Goal: Task Accomplishment & Management: Manage account settings

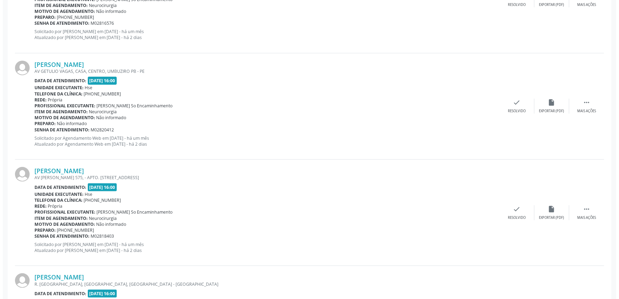
scroll to position [541, 0]
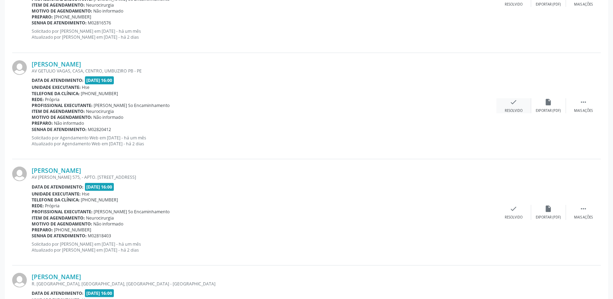
click at [508, 106] on div "check Resolvido" at bounding box center [513, 105] width 35 height 15
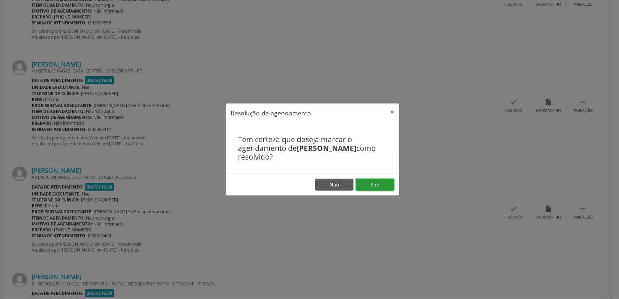
click at [366, 188] on button "Sim" at bounding box center [375, 185] width 38 height 12
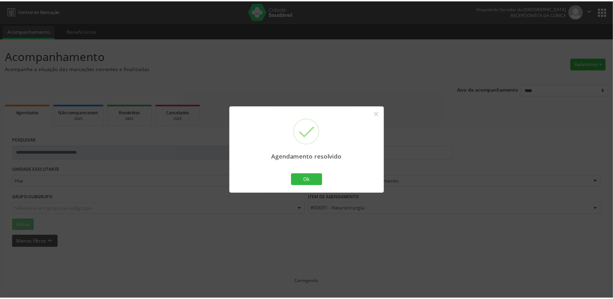
scroll to position [0, 0]
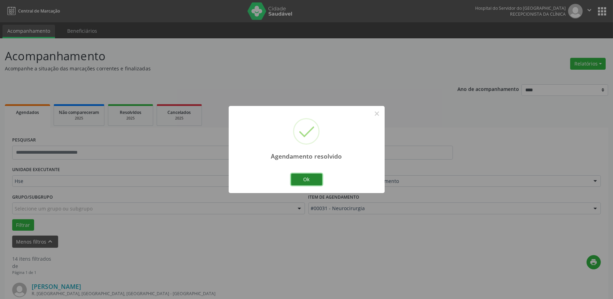
click at [309, 181] on button "Ok" at bounding box center [306, 179] width 31 height 12
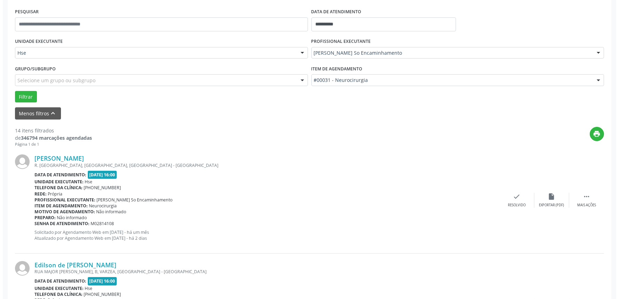
scroll to position [155, 0]
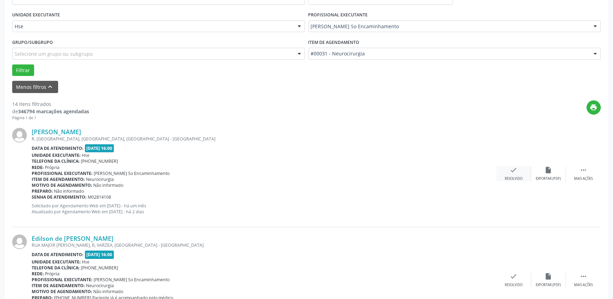
click at [513, 176] on div "Resolvido" at bounding box center [514, 178] width 18 height 5
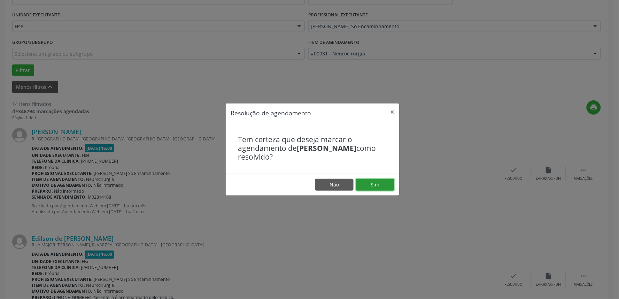
click at [372, 185] on button "Sim" at bounding box center [375, 185] width 38 height 12
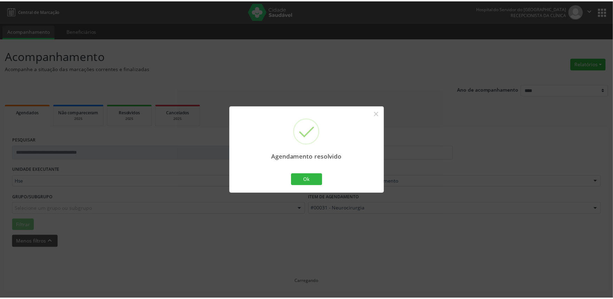
scroll to position [0, 0]
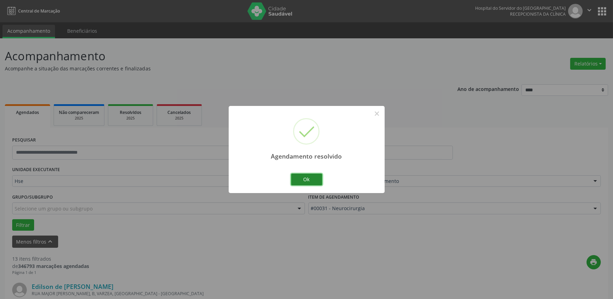
click at [302, 182] on button "Ok" at bounding box center [306, 179] width 31 height 12
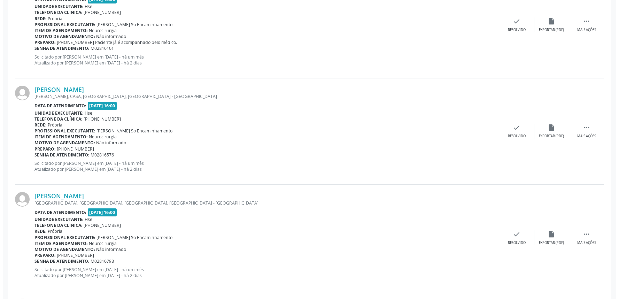
scroll to position [309, 0]
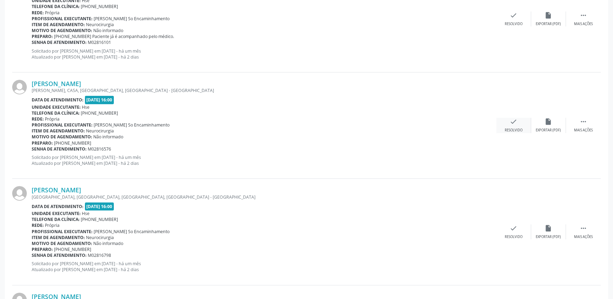
click at [512, 125] on div "check Resolvido" at bounding box center [513, 125] width 35 height 15
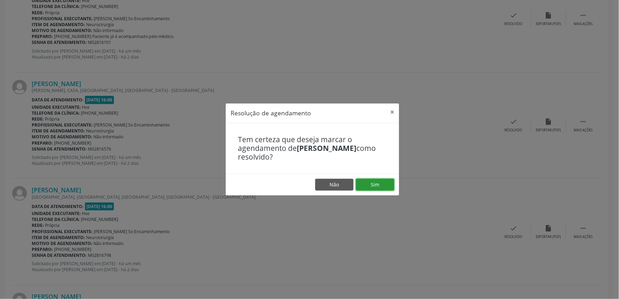
click at [377, 182] on button "Sim" at bounding box center [375, 185] width 38 height 12
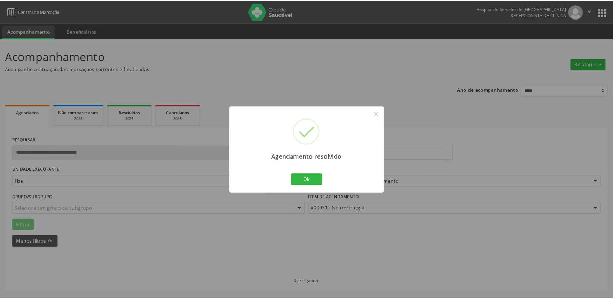
scroll to position [0, 0]
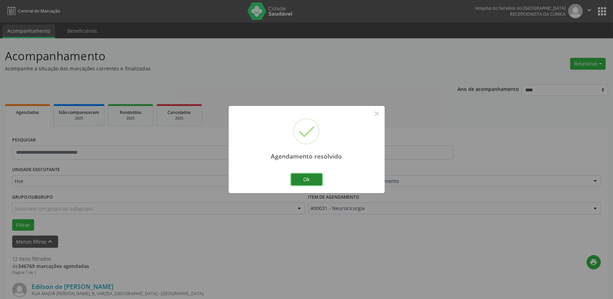
click at [307, 180] on button "Ok" at bounding box center [306, 179] width 31 height 12
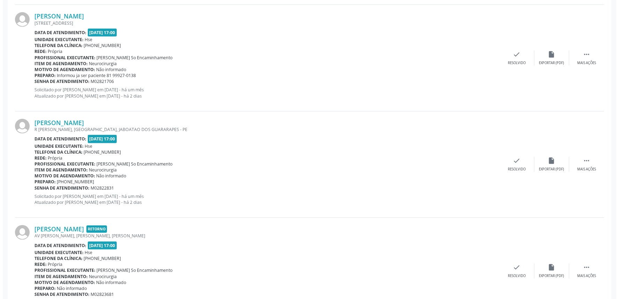
scroll to position [1044, 0]
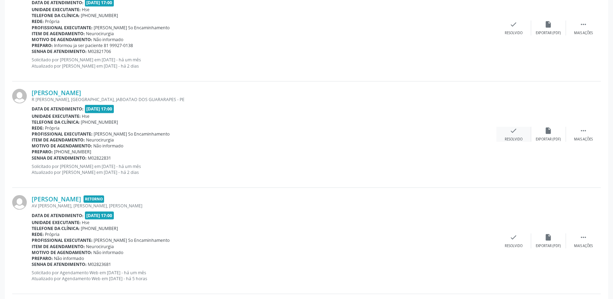
click at [514, 133] on icon "check" at bounding box center [514, 131] width 8 height 8
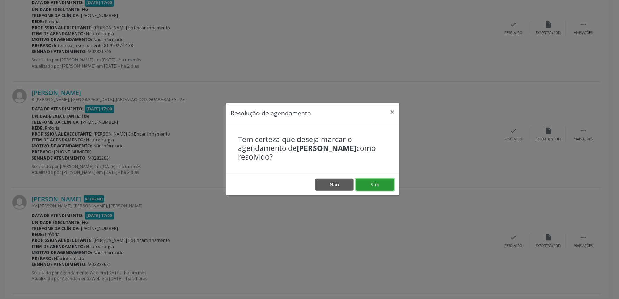
click at [386, 182] on button "Sim" at bounding box center [375, 185] width 38 height 12
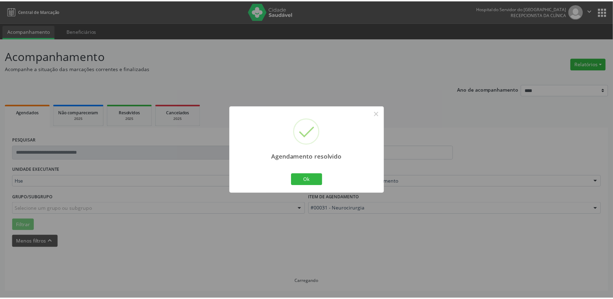
scroll to position [0, 0]
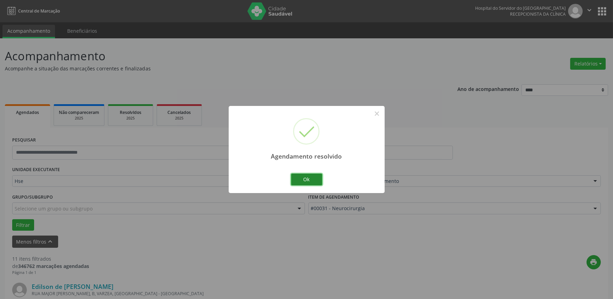
click at [311, 179] on button "Ok" at bounding box center [306, 179] width 31 height 12
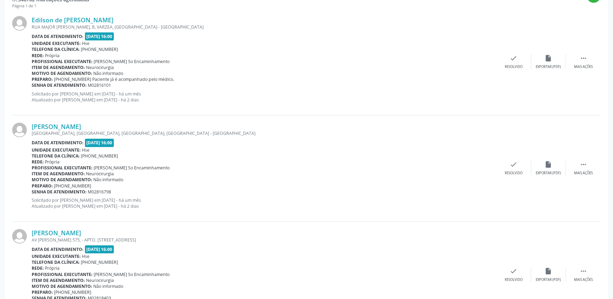
scroll to position [267, 0]
click at [582, 56] on icon "" at bounding box center [584, 57] width 8 height 8
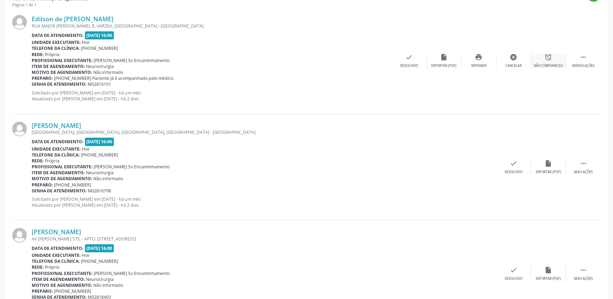
click at [548, 57] on icon "alarm_off" at bounding box center [549, 57] width 8 height 8
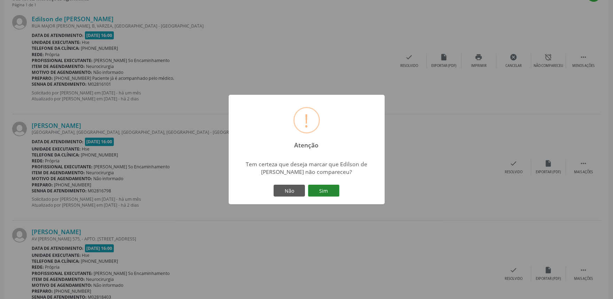
click at [325, 190] on button "Sim" at bounding box center [323, 190] width 31 height 12
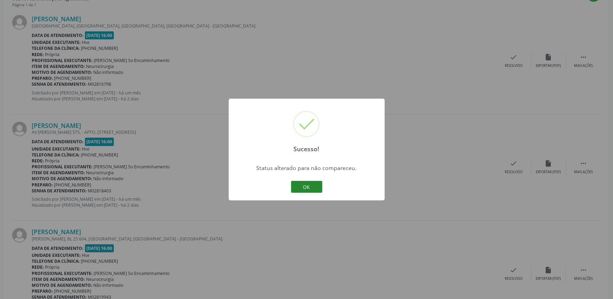
click at [307, 188] on button "OK" at bounding box center [306, 187] width 31 height 12
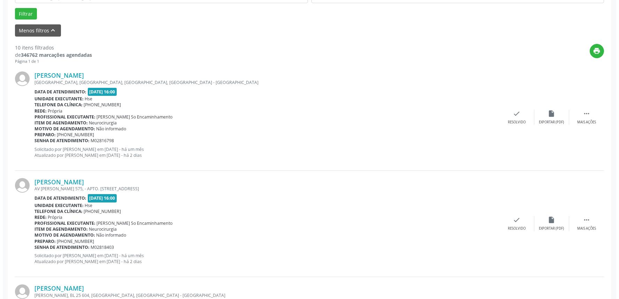
scroll to position [229, 0]
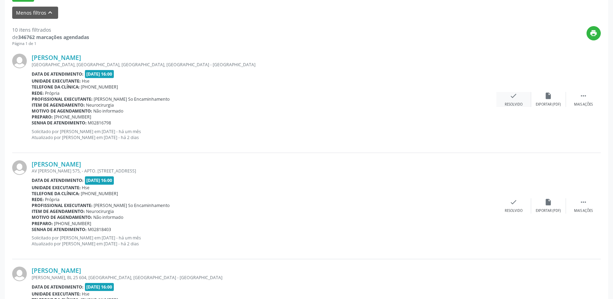
click at [513, 94] on icon "check" at bounding box center [514, 96] width 8 height 8
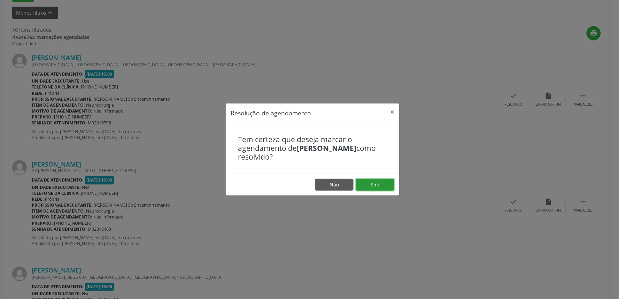
click at [371, 183] on button "Sim" at bounding box center [375, 185] width 38 height 12
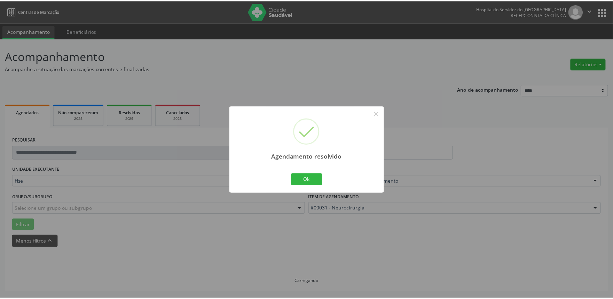
scroll to position [0, 0]
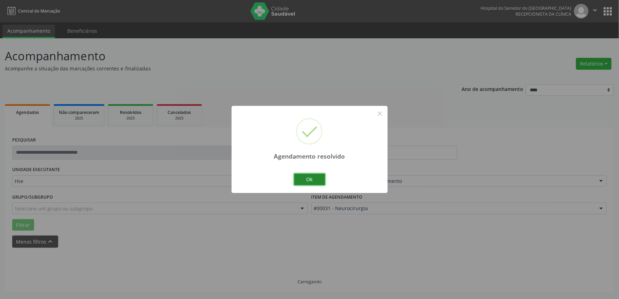
click at [306, 175] on button "Ok" at bounding box center [309, 179] width 31 height 12
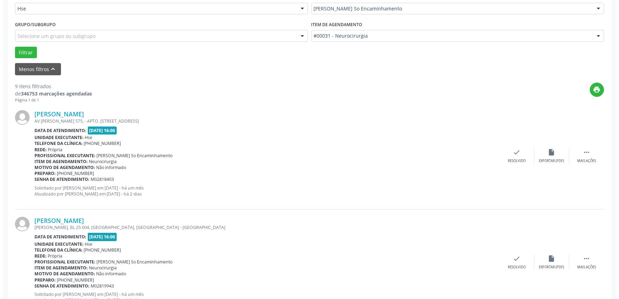
scroll to position [193, 0]
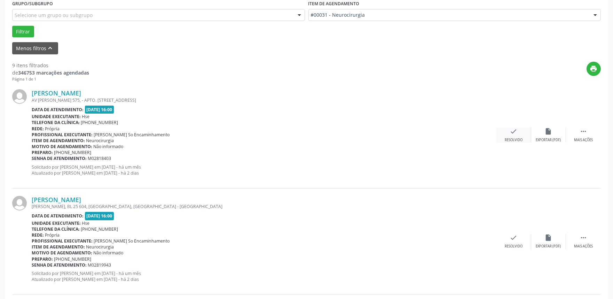
click at [509, 128] on div "check Resolvido" at bounding box center [513, 134] width 35 height 15
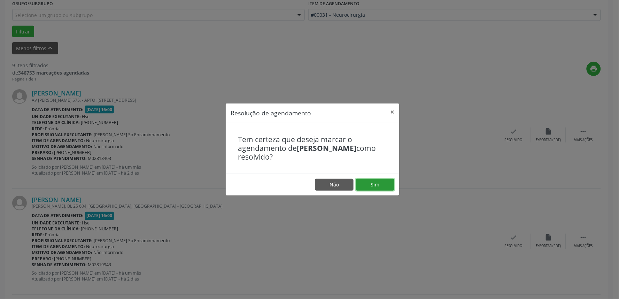
click at [382, 182] on button "Sim" at bounding box center [375, 185] width 38 height 12
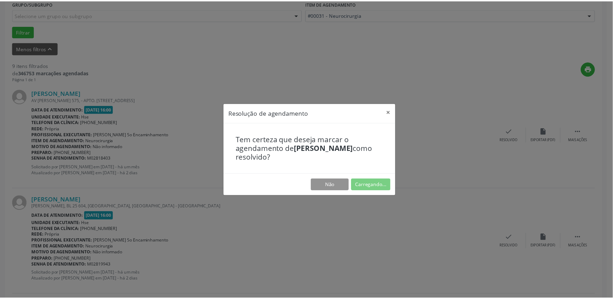
scroll to position [0, 0]
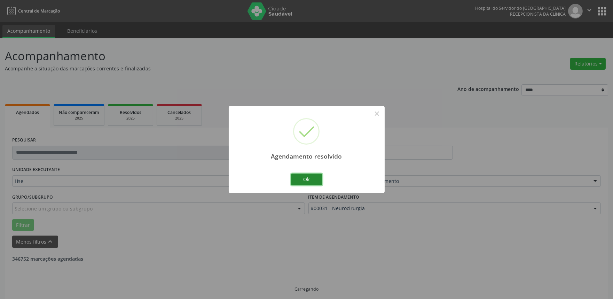
click at [305, 183] on button "Ok" at bounding box center [306, 179] width 31 height 12
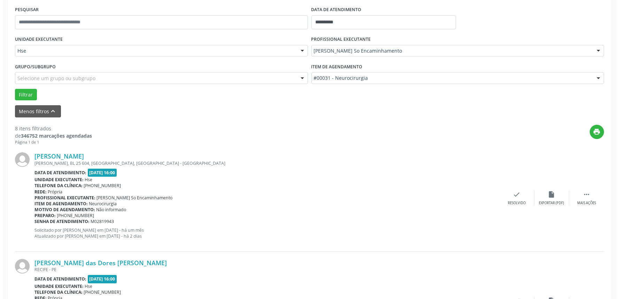
scroll to position [155, 0]
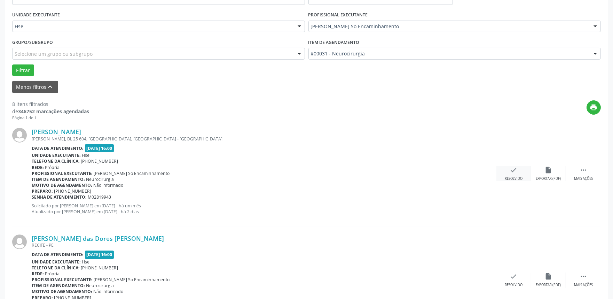
click at [510, 169] on icon "check" at bounding box center [514, 170] width 8 height 8
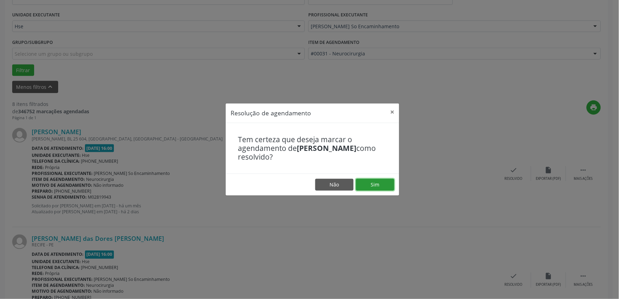
click at [377, 184] on button "Sim" at bounding box center [375, 185] width 38 height 12
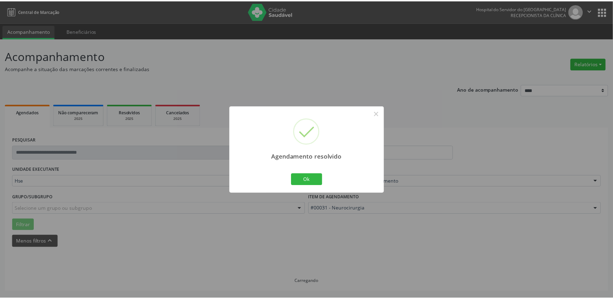
scroll to position [0, 0]
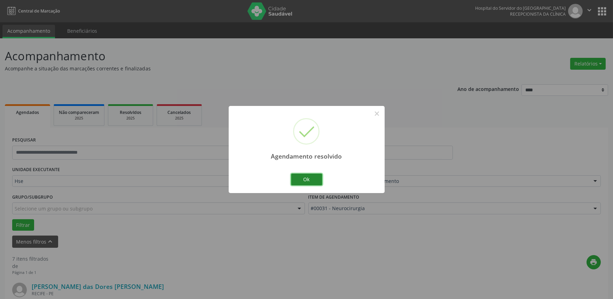
click at [308, 178] on button "Ok" at bounding box center [306, 179] width 31 height 12
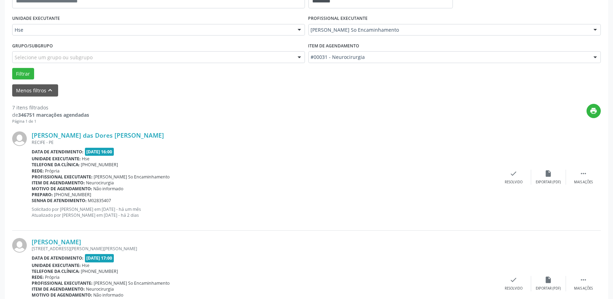
scroll to position [155, 0]
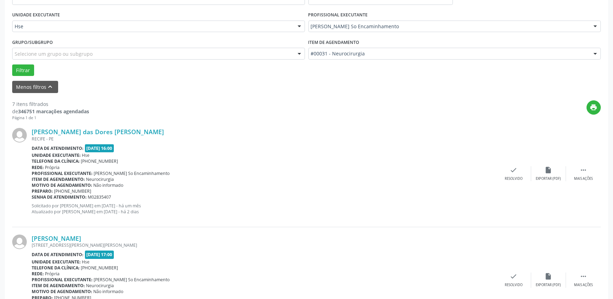
drag, startPoint x: 584, startPoint y: 174, endPoint x: 498, endPoint y: 208, distance: 92.4
click at [498, 208] on div "[PERSON_NAME] das Dores [PERSON_NAME] [GEOGRAPHIC_DATA] - [GEOGRAPHIC_DATA] Dat…" at bounding box center [306, 173] width 589 height 106
click at [579, 173] on div " Mais ações" at bounding box center [583, 173] width 35 height 15
click at [546, 173] on icon "alarm_off" at bounding box center [549, 170] width 8 height 8
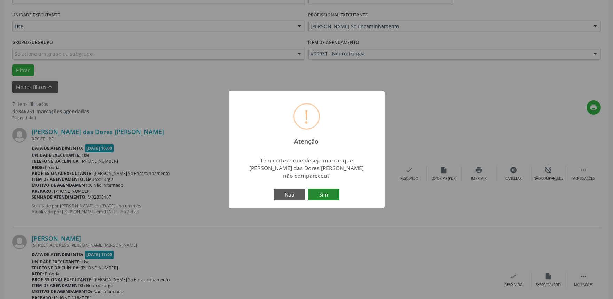
click at [320, 192] on button "Sim" at bounding box center [323, 194] width 31 height 12
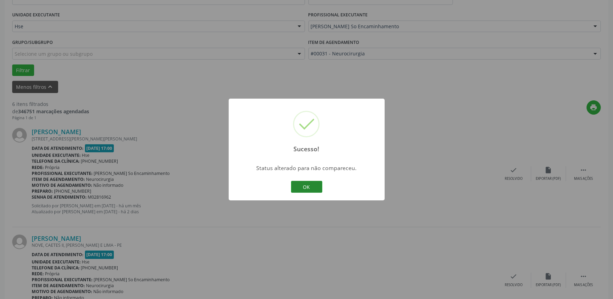
click at [312, 187] on button "OK" at bounding box center [306, 187] width 31 height 12
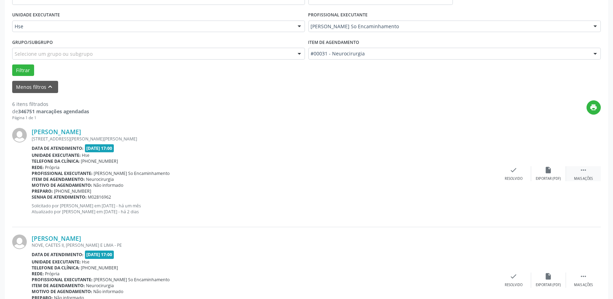
click at [584, 173] on icon "" at bounding box center [584, 170] width 8 height 8
click at [541, 173] on div "alarm_off Não compareceu" at bounding box center [548, 173] width 35 height 15
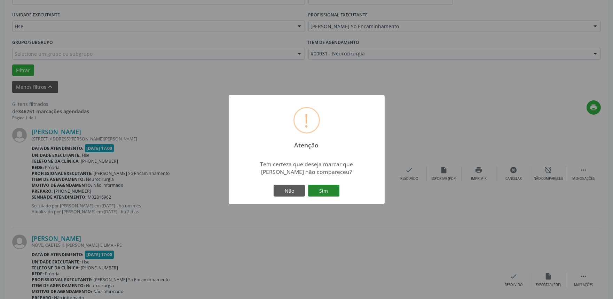
click at [320, 188] on button "Sim" at bounding box center [323, 190] width 31 height 12
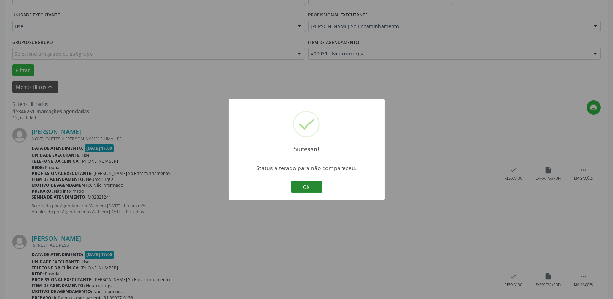
click at [304, 183] on button "OK" at bounding box center [306, 187] width 31 height 12
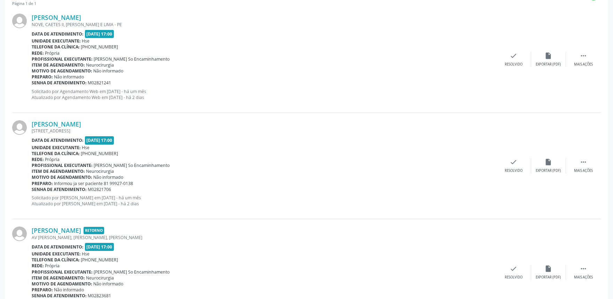
scroll to position [270, 0]
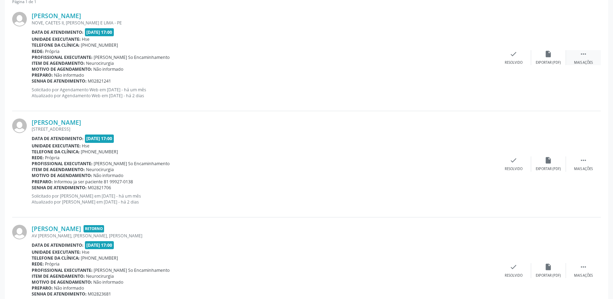
click at [584, 54] on icon "" at bounding box center [584, 54] width 8 height 8
click at [540, 57] on div "alarm_off Não compareceu" at bounding box center [548, 57] width 35 height 15
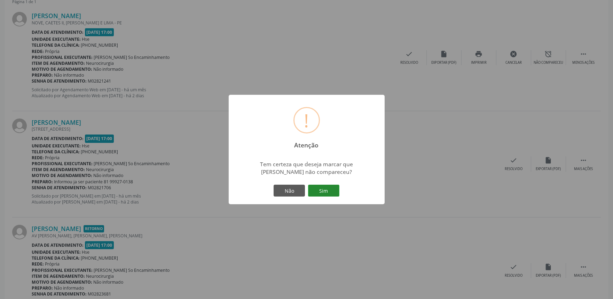
click at [326, 190] on button "Sim" at bounding box center [323, 190] width 31 height 12
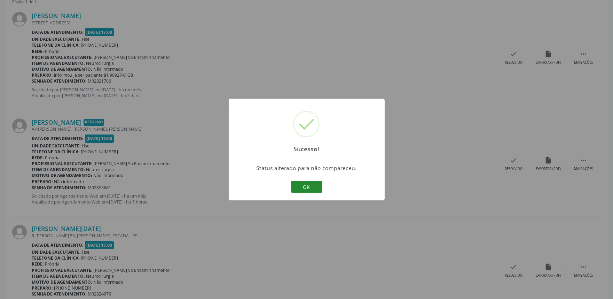
click at [302, 185] on button "OK" at bounding box center [306, 187] width 31 height 12
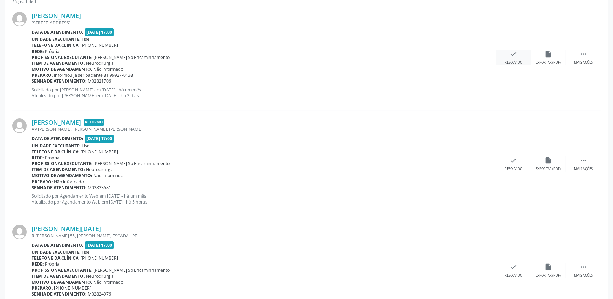
click at [513, 54] on icon "check" at bounding box center [514, 54] width 8 height 8
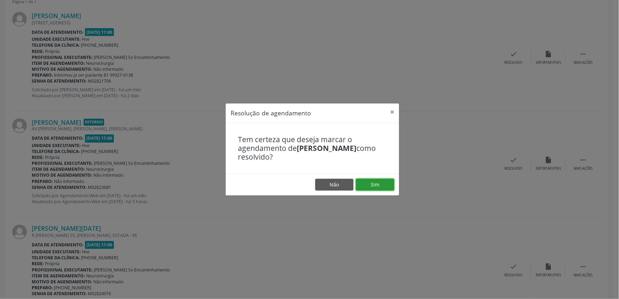
click at [372, 186] on button "Sim" at bounding box center [375, 185] width 38 height 12
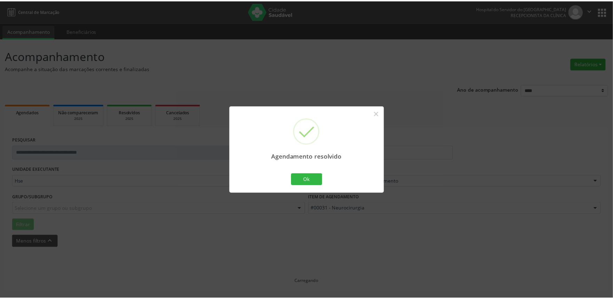
scroll to position [0, 0]
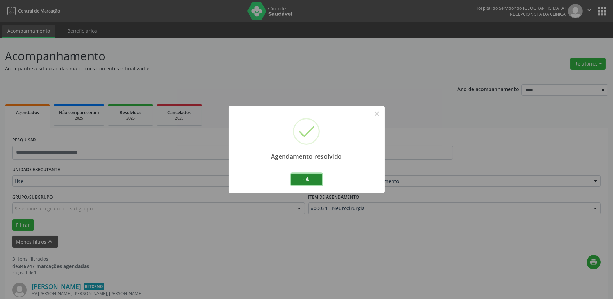
click at [309, 178] on button "Ok" at bounding box center [306, 179] width 31 height 12
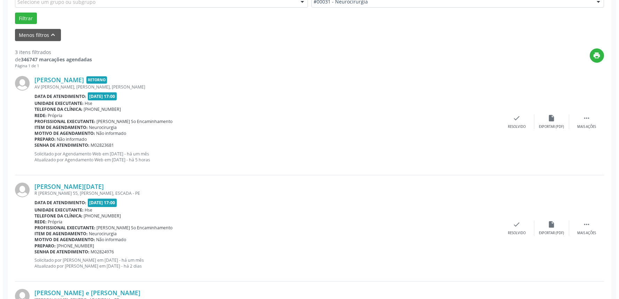
scroll to position [232, 0]
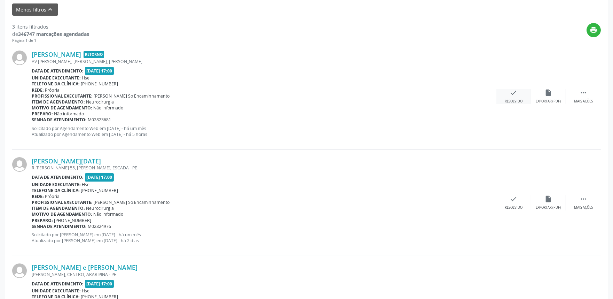
click at [515, 96] on div "check Resolvido" at bounding box center [513, 96] width 35 height 15
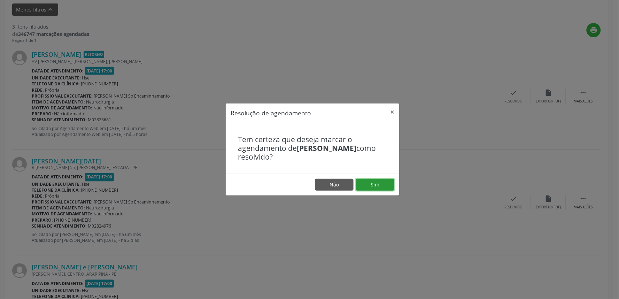
click at [373, 183] on button "Sim" at bounding box center [375, 185] width 38 height 12
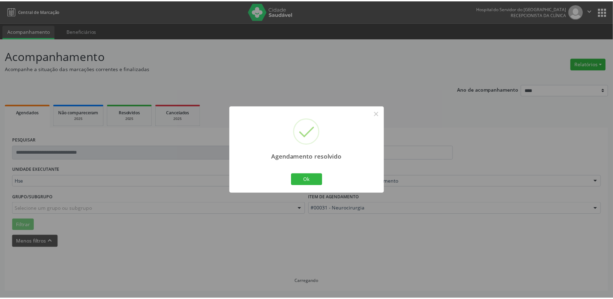
scroll to position [0, 0]
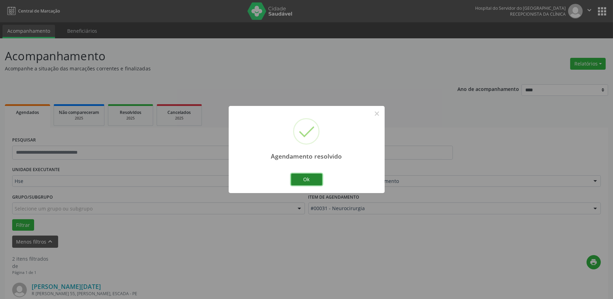
click at [294, 180] on button "Ok" at bounding box center [306, 179] width 31 height 12
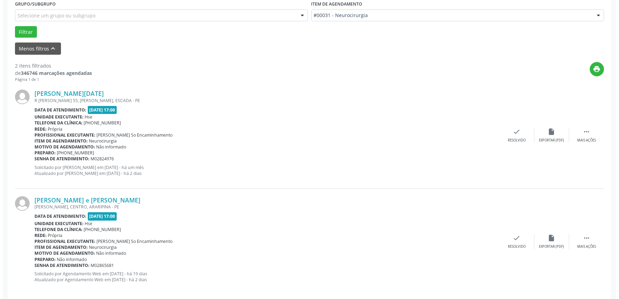
scroll to position [193, 0]
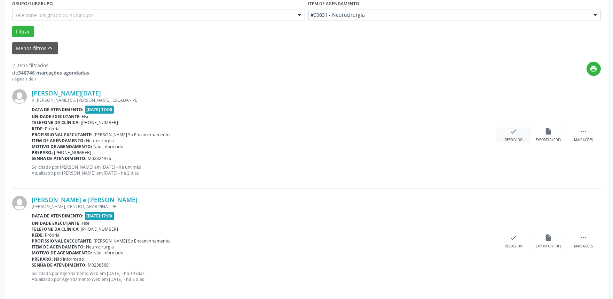
click at [509, 135] on div "check Resolvido" at bounding box center [513, 134] width 35 height 15
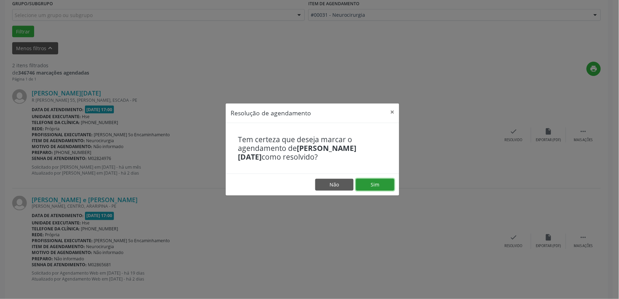
click at [370, 185] on button "Sim" at bounding box center [375, 185] width 38 height 12
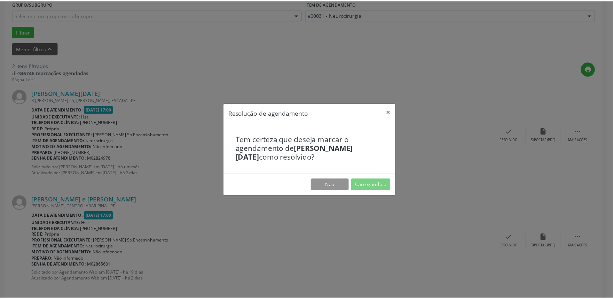
scroll to position [0, 0]
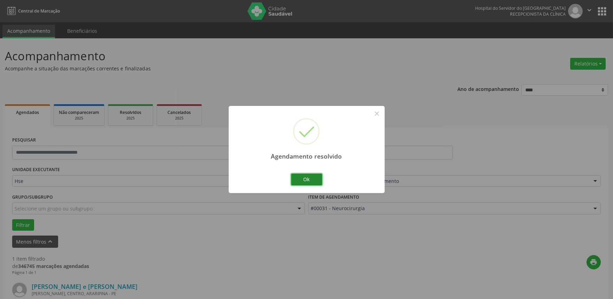
click at [310, 178] on button "Ok" at bounding box center [306, 179] width 31 height 12
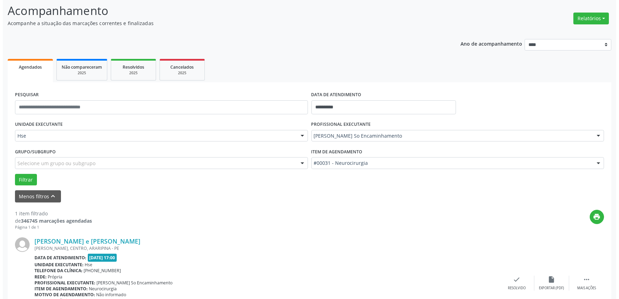
scroll to position [94, 0]
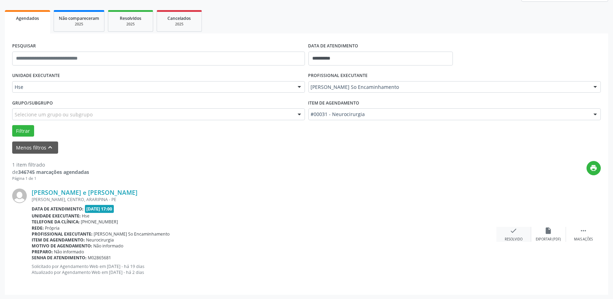
click at [509, 231] on div "check Resolvido" at bounding box center [513, 234] width 35 height 15
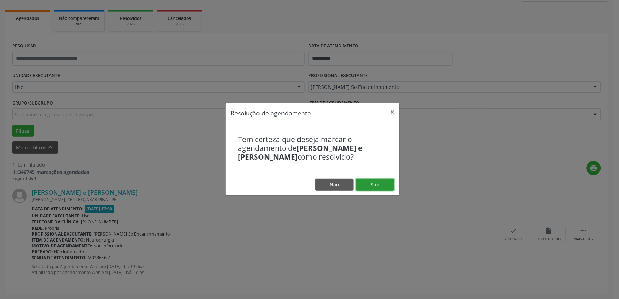
click at [373, 183] on button "Sim" at bounding box center [375, 185] width 38 height 12
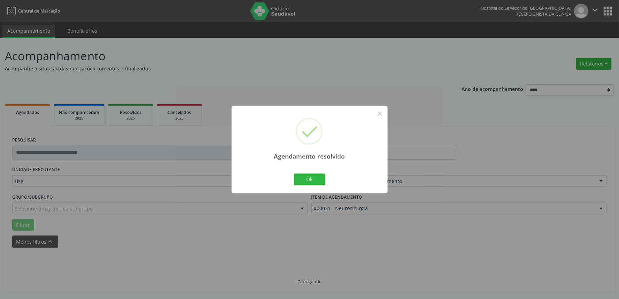
scroll to position [0, 0]
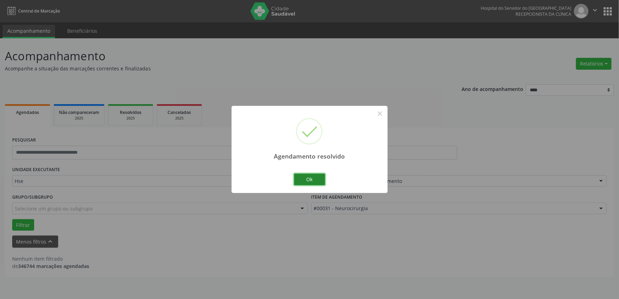
click at [313, 178] on button "Ok" at bounding box center [309, 179] width 31 height 12
